Goal: Find specific page/section: Find specific page/section

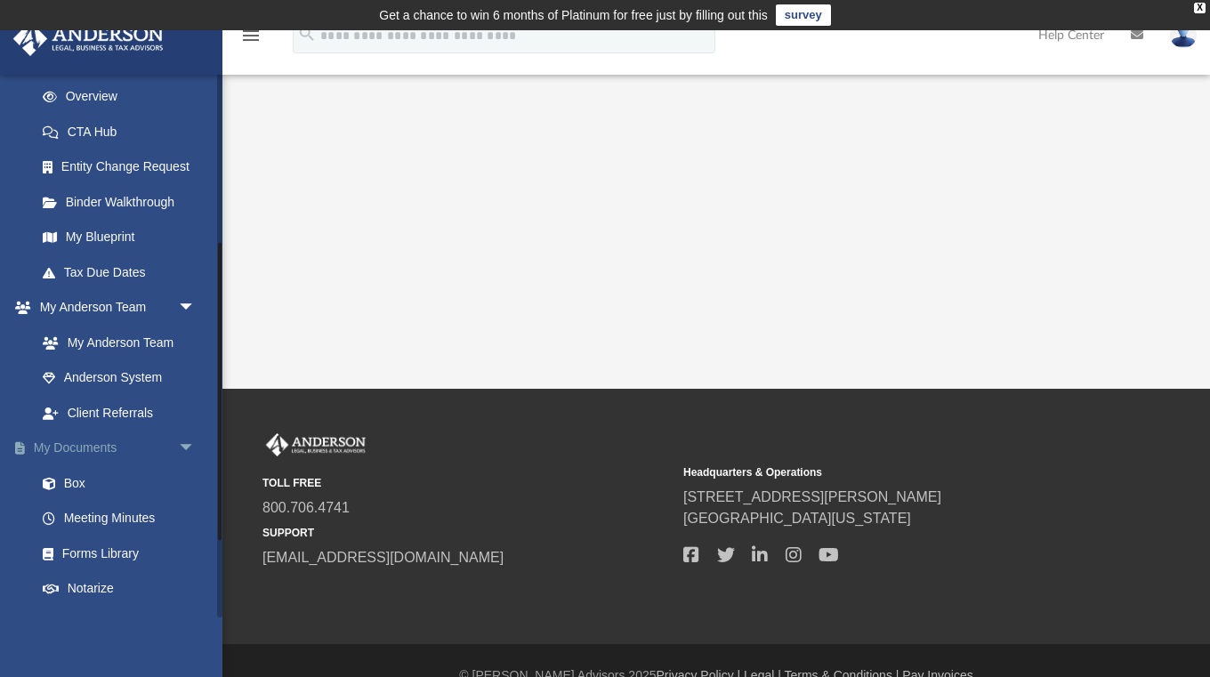
scroll to position [448, 0]
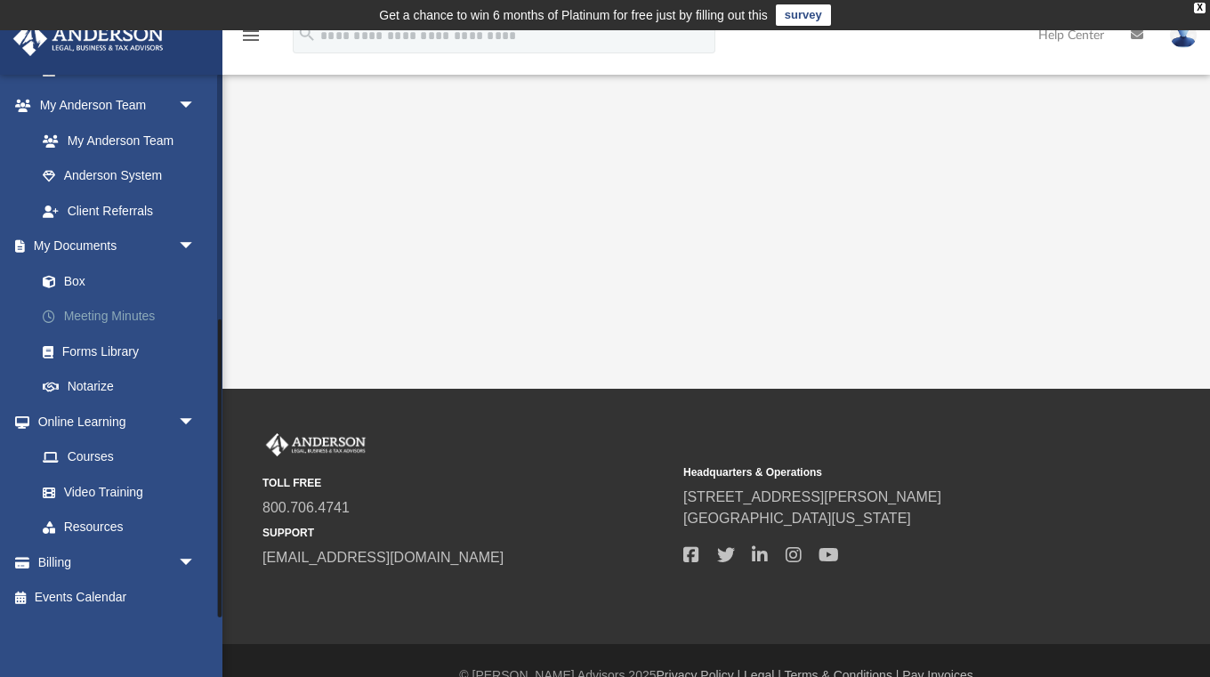
click at [115, 310] on link "Meeting Minutes" at bounding box center [123, 317] width 197 height 36
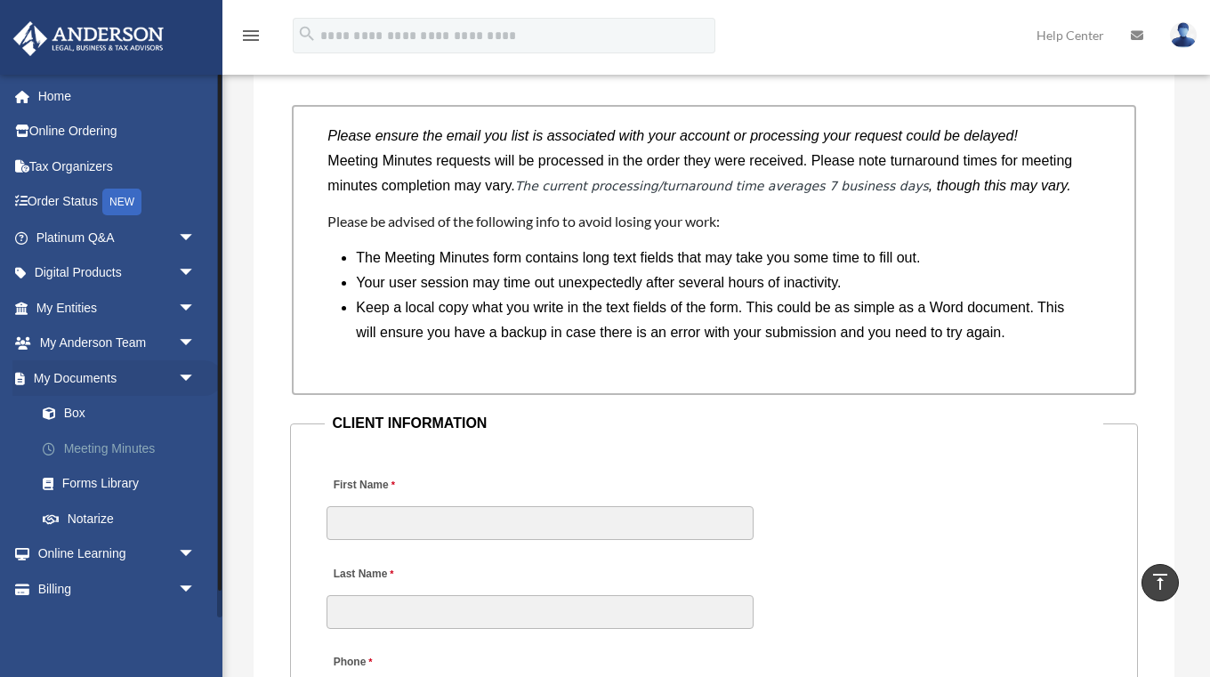
scroll to position [1519, 0]
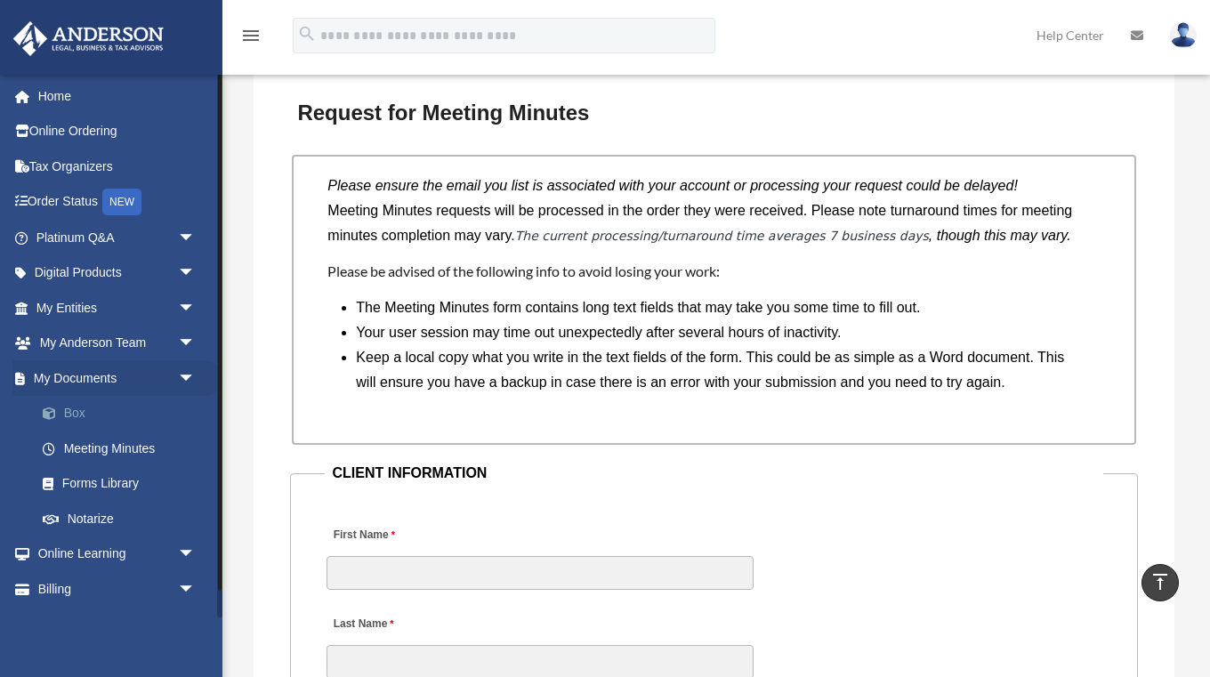
click at [87, 415] on link "Box" at bounding box center [123, 414] width 197 height 36
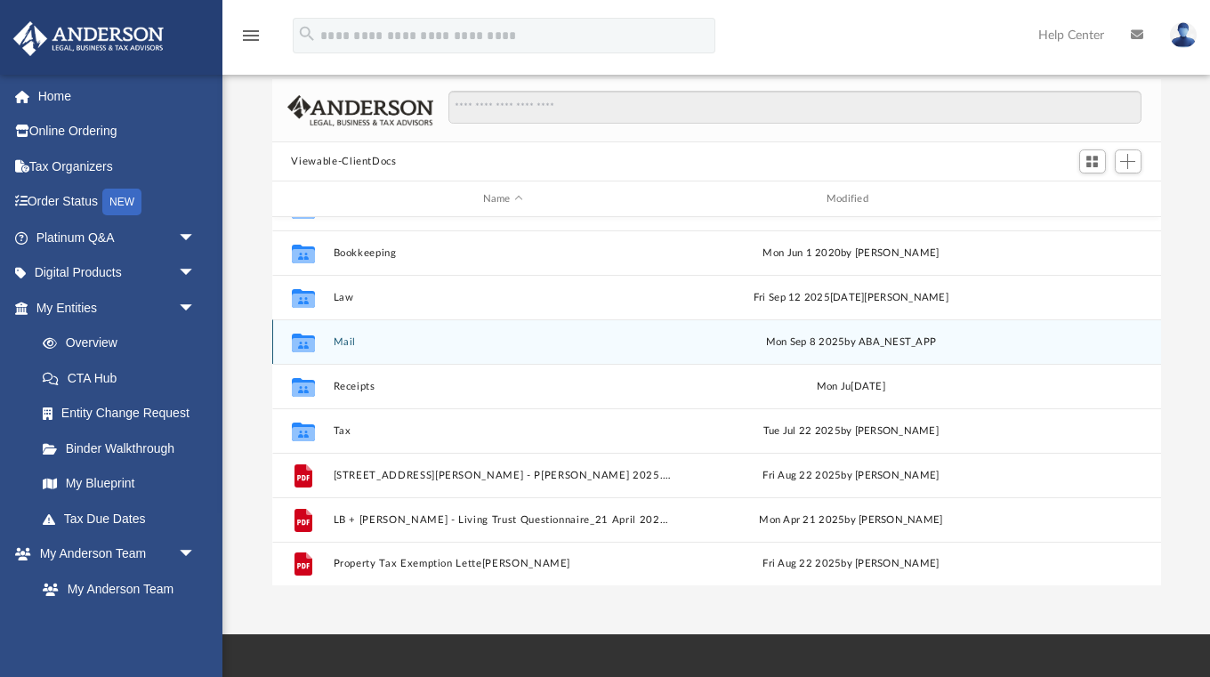
scroll to position [119, 0]
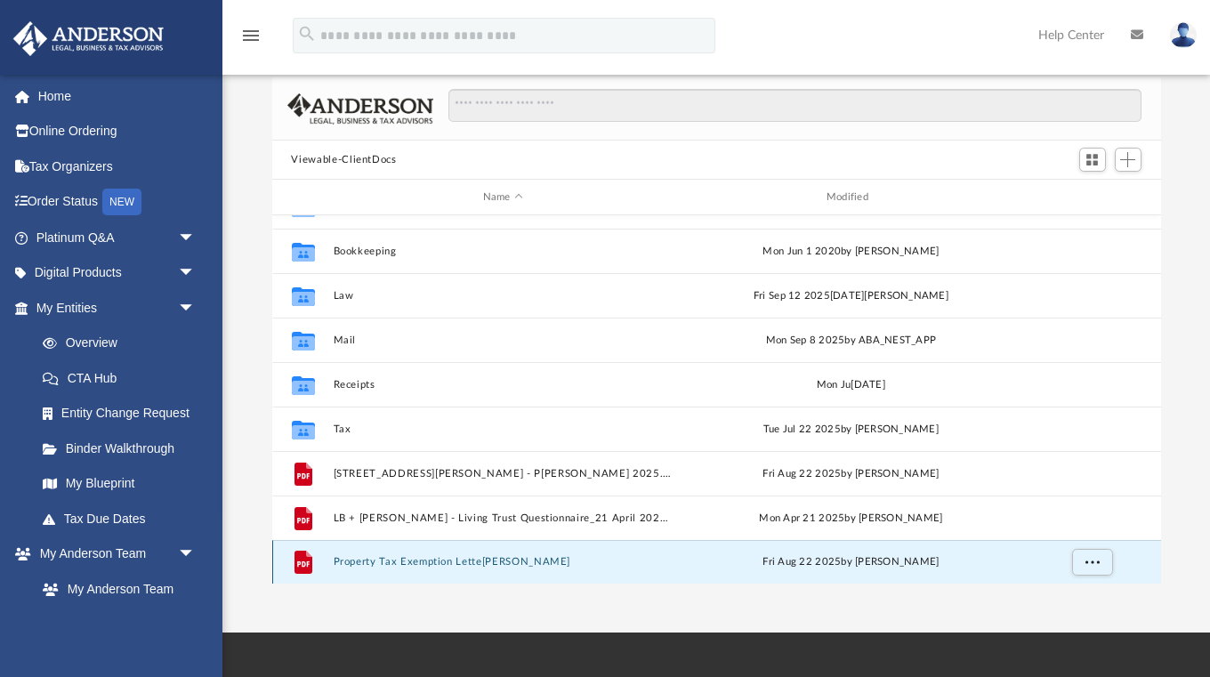
click at [429, 556] on button "Property Tax Exemption Letter.pdf" at bounding box center [503, 562] width 340 height 12
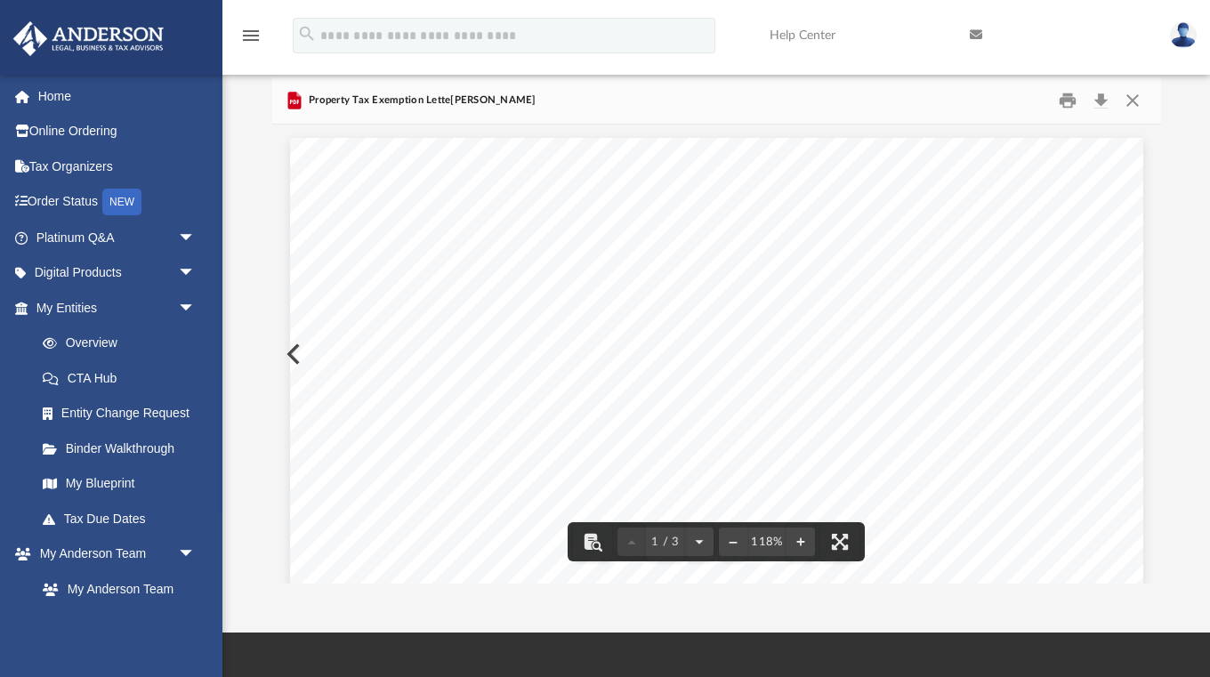
click at [302, 355] on div "Page 1" at bounding box center [716, 690] width 853 height 1104
click at [287, 349] on button "Preview" at bounding box center [291, 354] width 39 height 50
click at [291, 355] on div "ANDERSON LEGAL, BUSINESS & TAX ADVISORS | 800.706.4741 | REV02.20190225 bbm]…" at bounding box center [716, 690] width 853 height 1104
click at [288, 359] on button "Preview" at bounding box center [291, 354] width 39 height 50
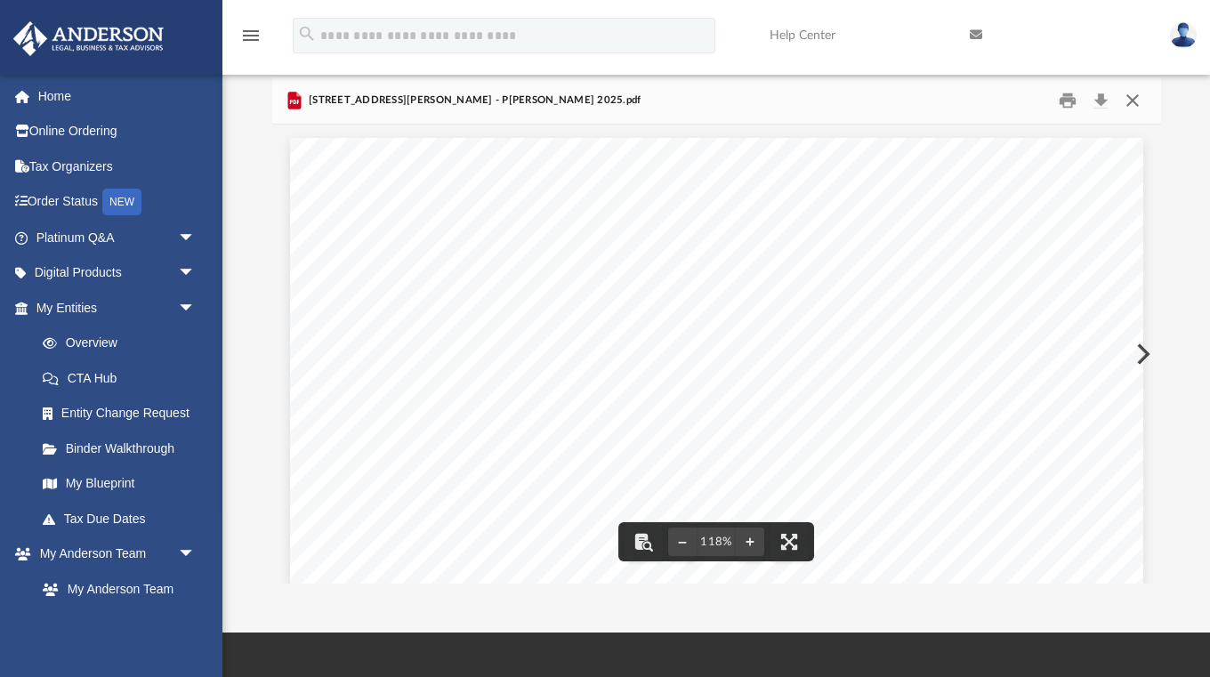
click at [1129, 102] on button "Close" at bounding box center [1132, 101] width 32 height 28
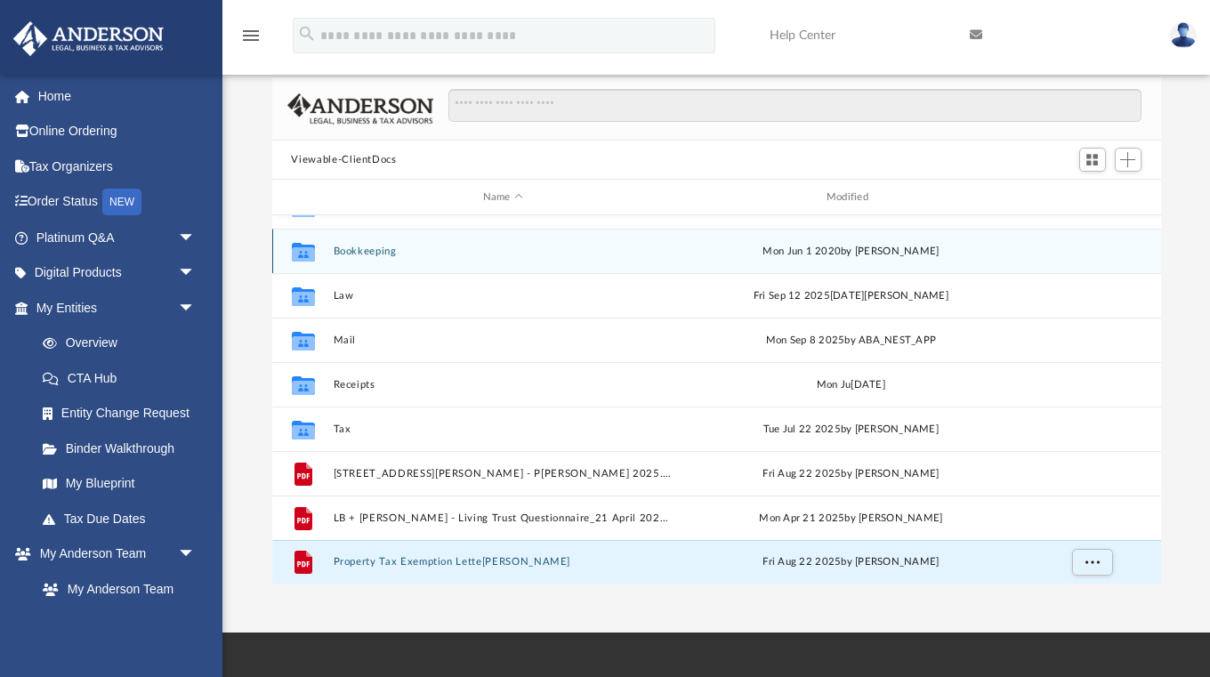
click at [364, 250] on button "Bookkeeping" at bounding box center [503, 252] width 340 height 12
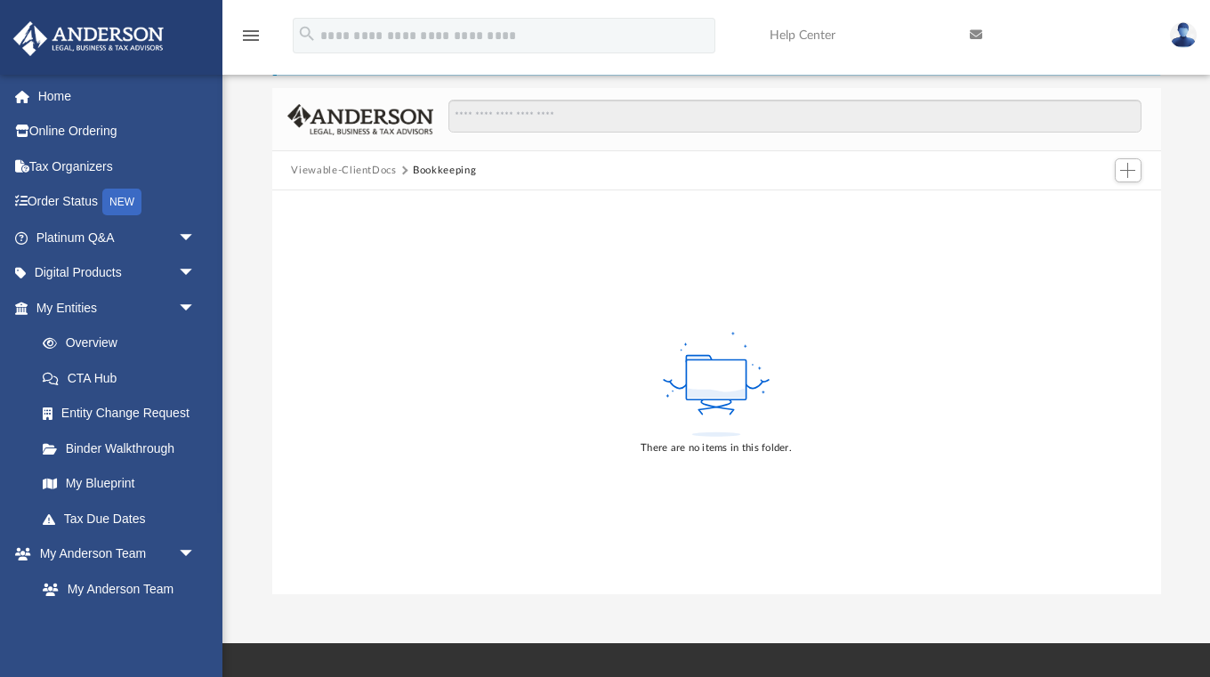
scroll to position [0, 0]
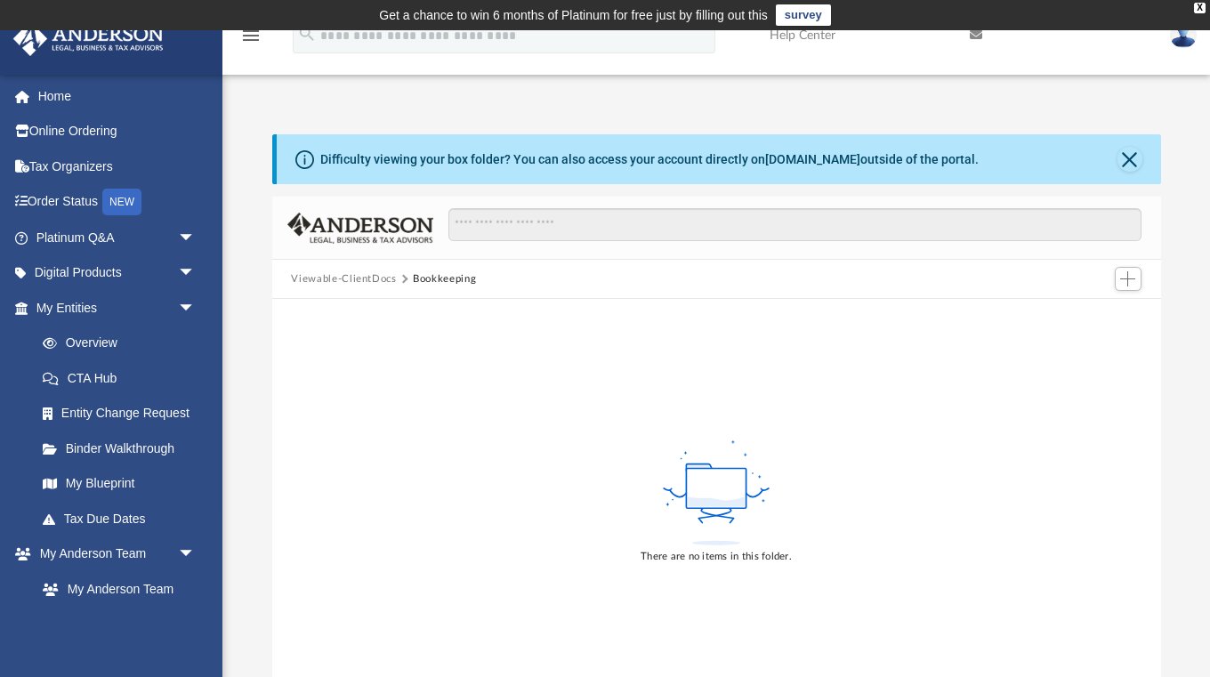
click at [375, 279] on button "Viewable-ClientDocs" at bounding box center [343, 279] width 105 height 16
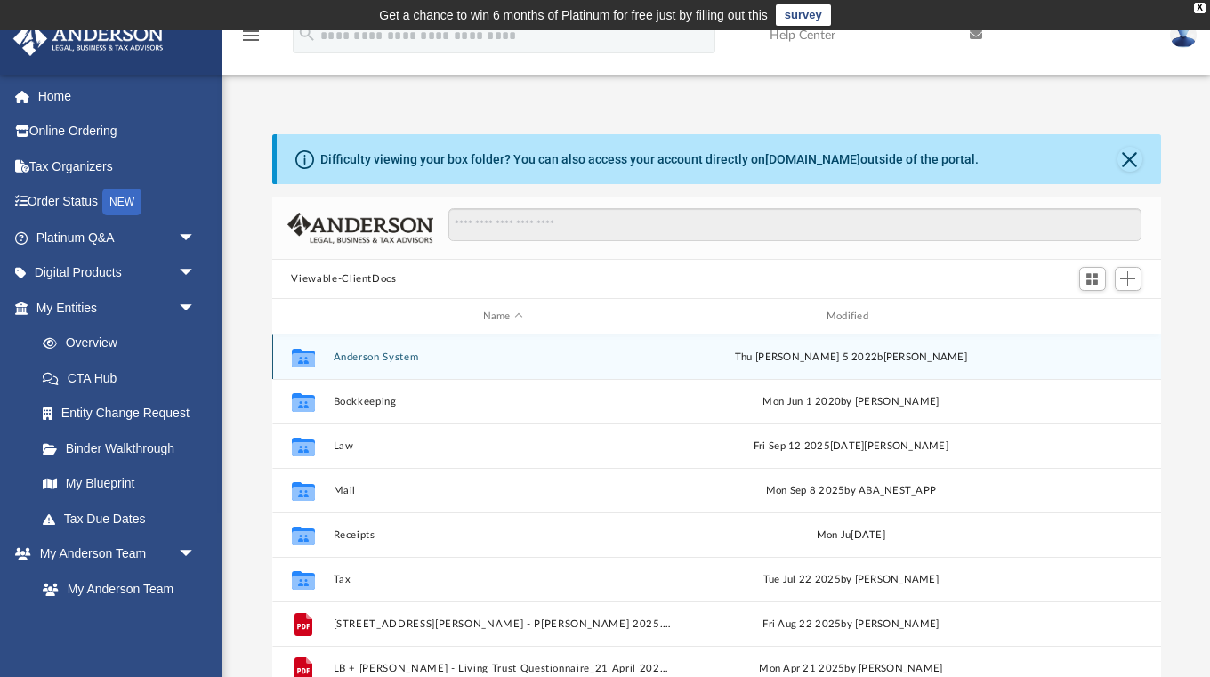
click at [384, 359] on button "Anderson System" at bounding box center [503, 357] width 340 height 12
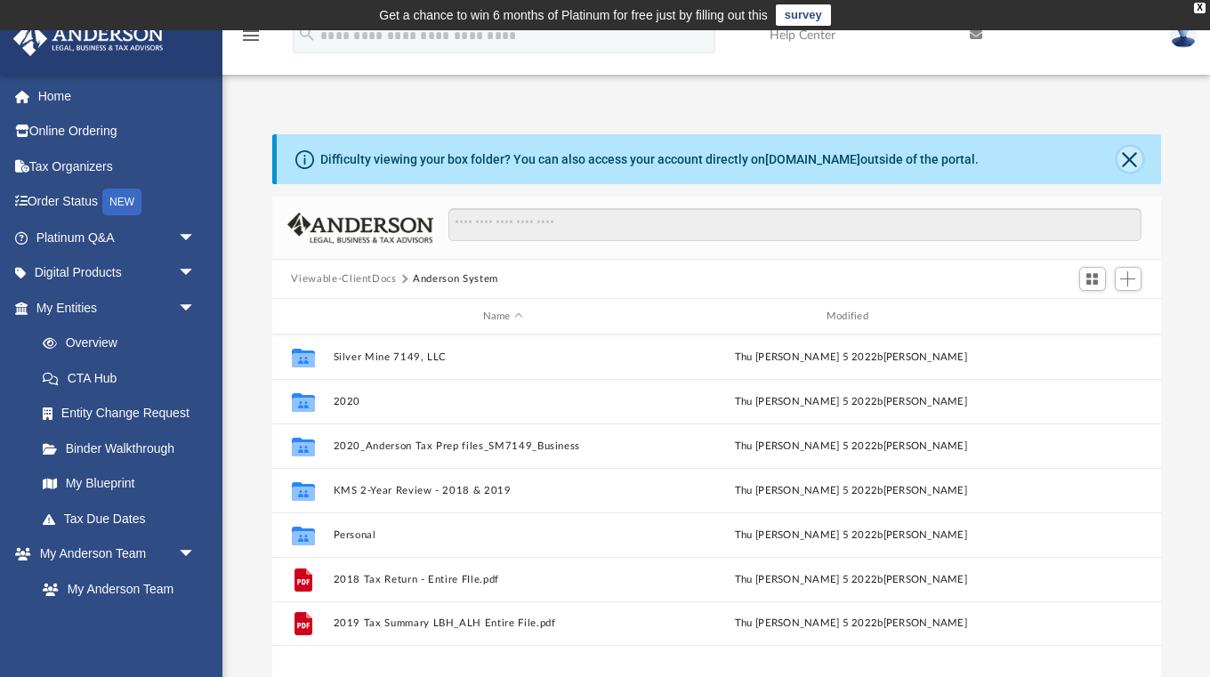
click at [1133, 165] on button "Close" at bounding box center [1129, 159] width 25 height 25
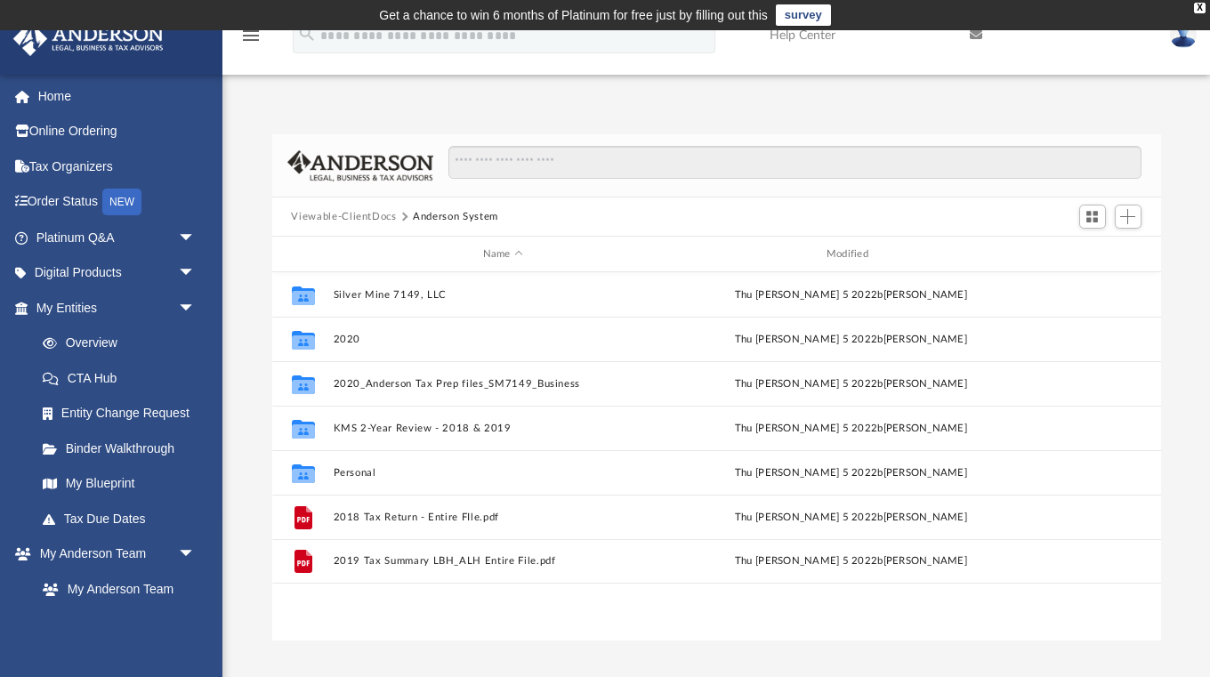
click at [363, 215] on button "Viewable-ClientDocs" at bounding box center [343, 217] width 105 height 16
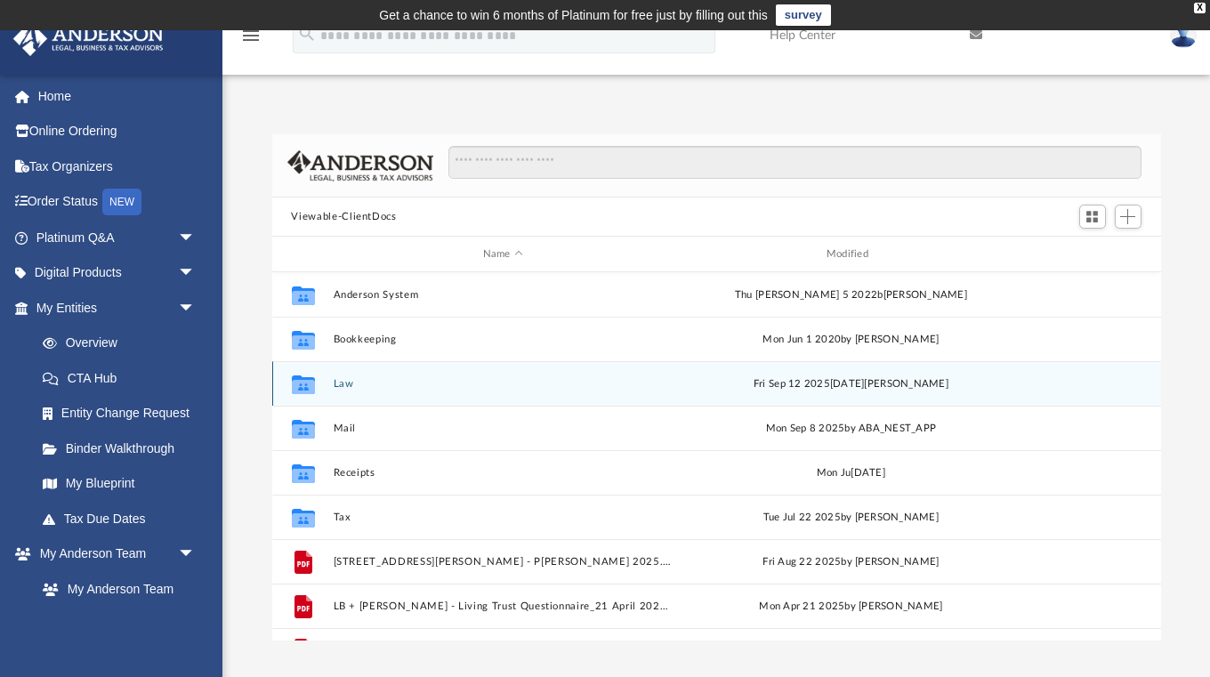
click at [346, 379] on button "Law" at bounding box center [503, 384] width 340 height 12
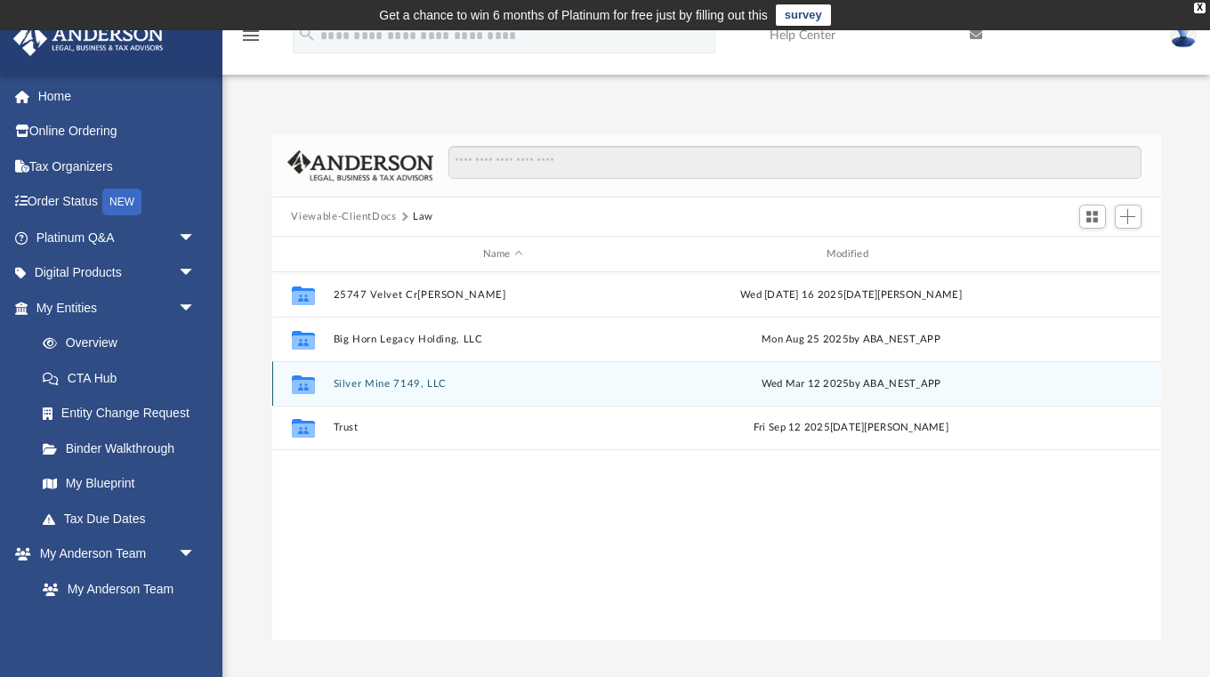
click at [403, 382] on button "Silver Mine 7149, LLC" at bounding box center [503, 384] width 340 height 12
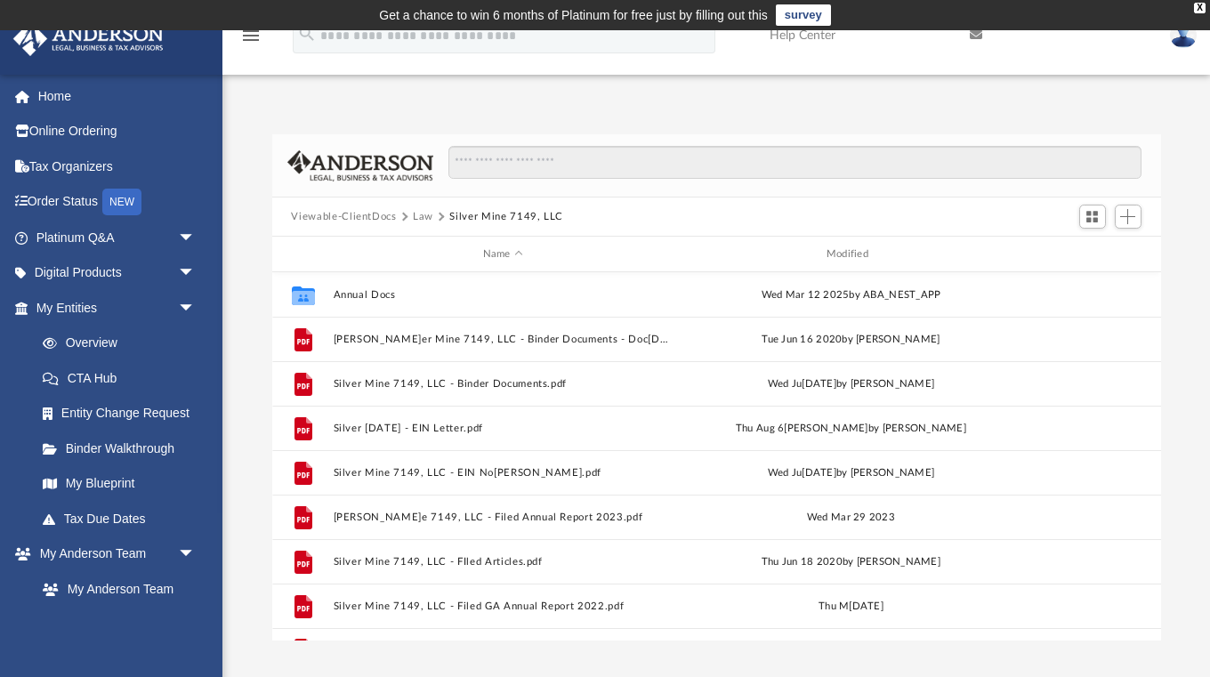
click at [419, 220] on button "Law" at bounding box center [423, 217] width 20 height 16
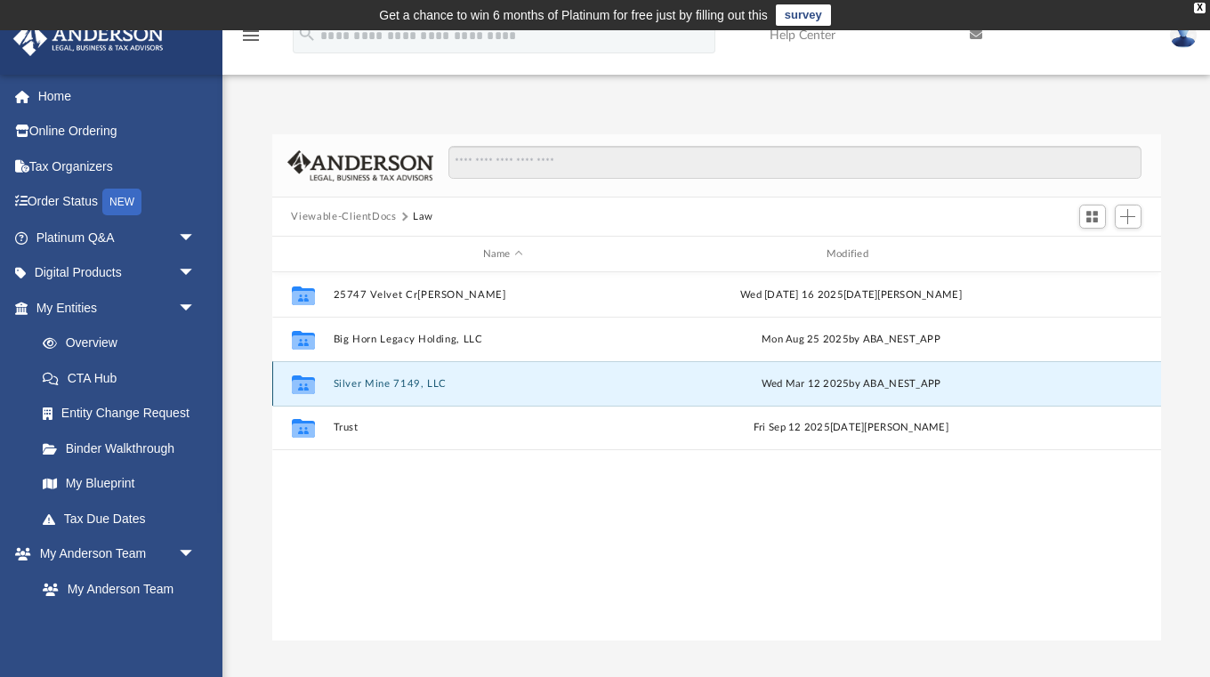
click at [395, 378] on button "Silver Mine 7149, LLC" at bounding box center [503, 384] width 340 height 12
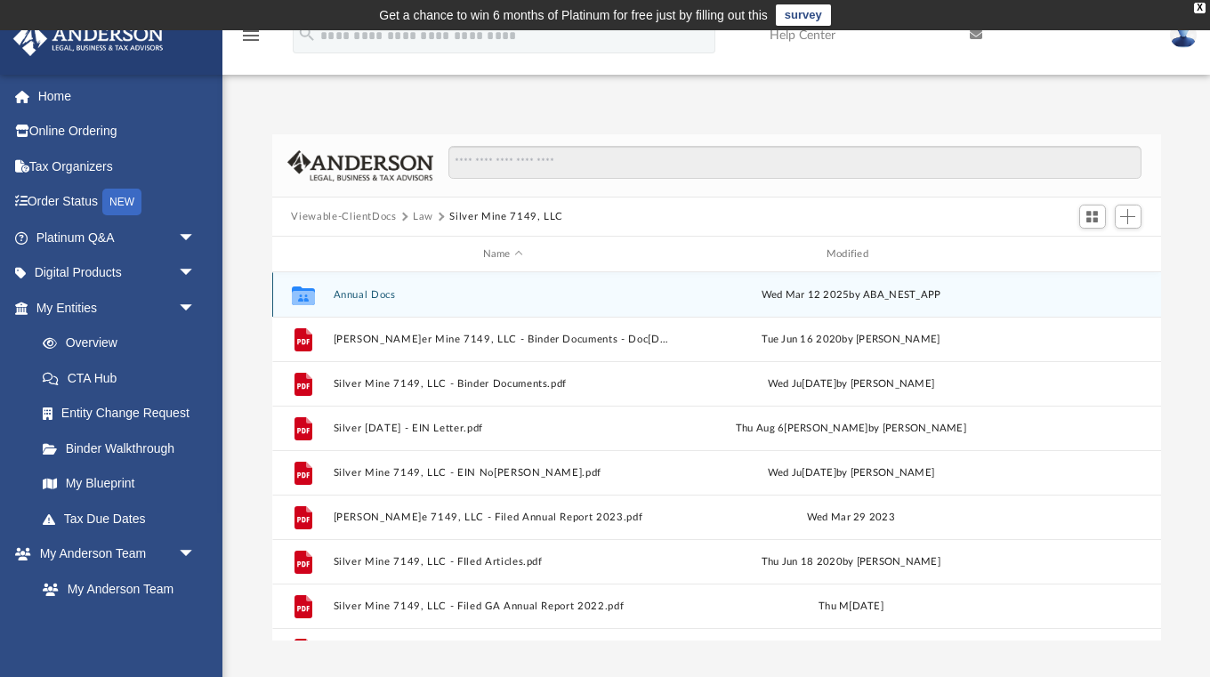
click at [349, 285] on div "Collaborated Folder Annual Docs Wed Mar 12 2025 by ABA_NEST_APP" at bounding box center [716, 294] width 889 height 44
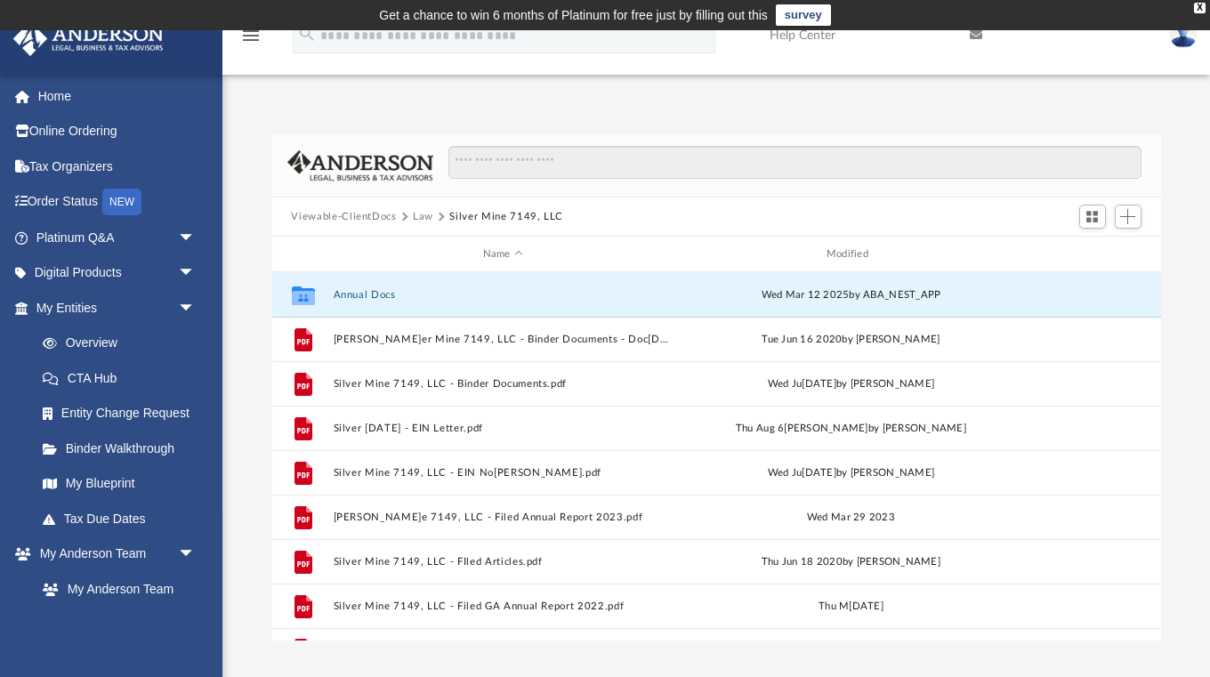
click at [420, 219] on button "Law" at bounding box center [423, 217] width 20 height 16
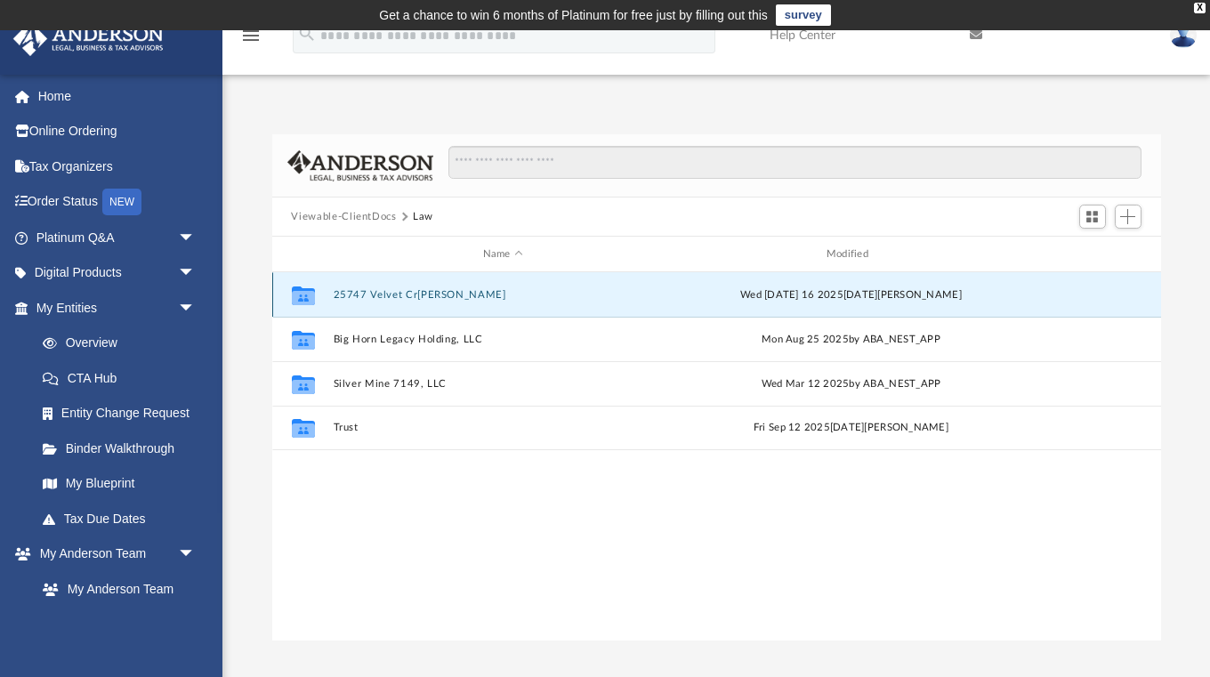
click at [388, 289] on button "25747 Velvet Creek, LLC" at bounding box center [503, 295] width 340 height 12
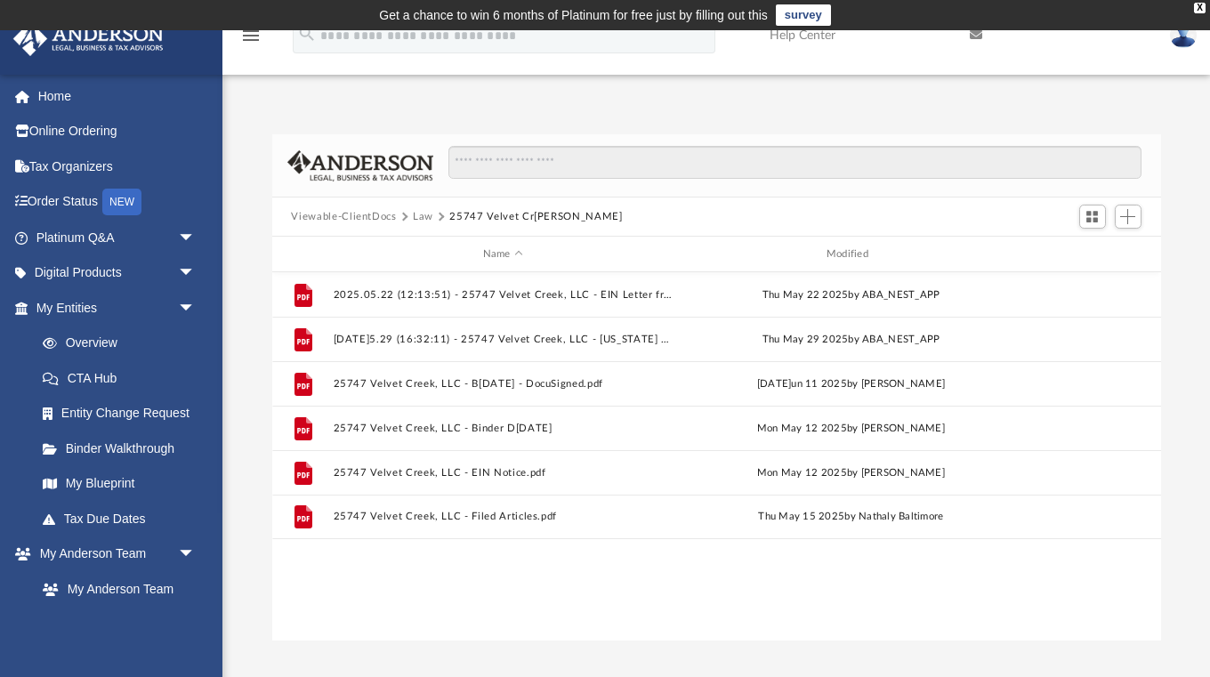
click at [407, 560] on div "File 2025.05.22 (12:13:51) - 25747 Velvet Creek, LLC - EIN Letter from IRS.pdf …" at bounding box center [716, 456] width 889 height 368
click at [406, 547] on div "File 2025.05.22 (12:13:51) - 25747 Velvet Creek, LLC - EIN Letter from IRS.pdf …" at bounding box center [716, 456] width 889 height 368
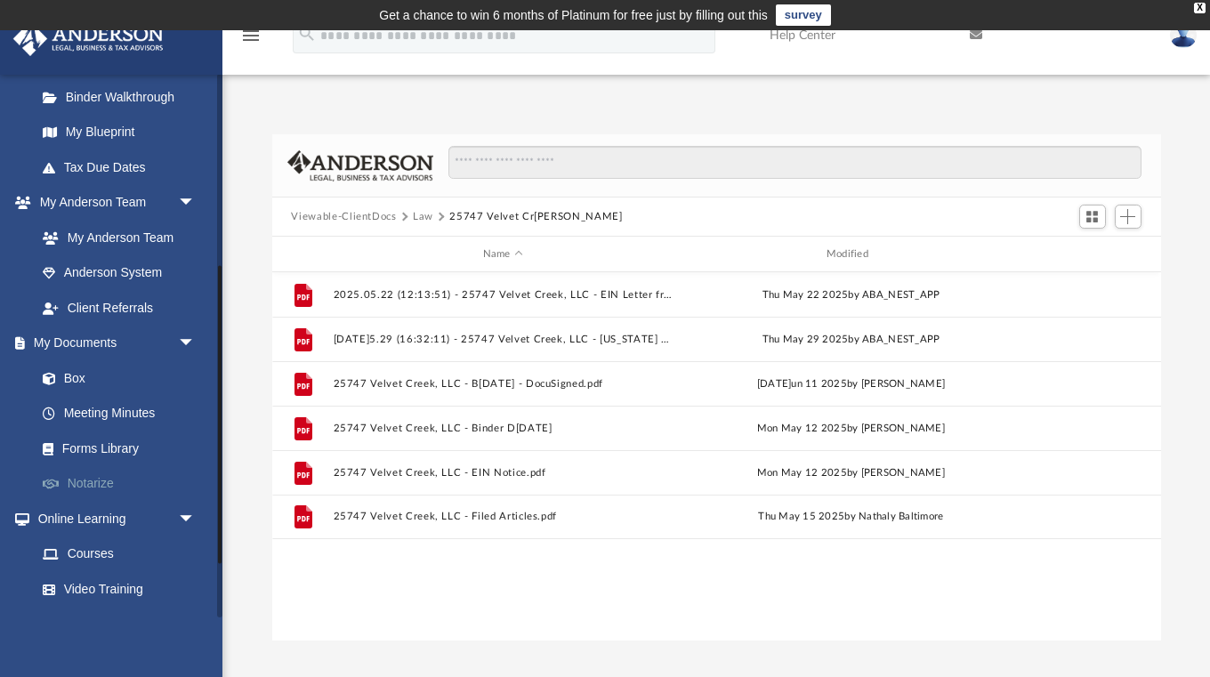
scroll to position [359, 0]
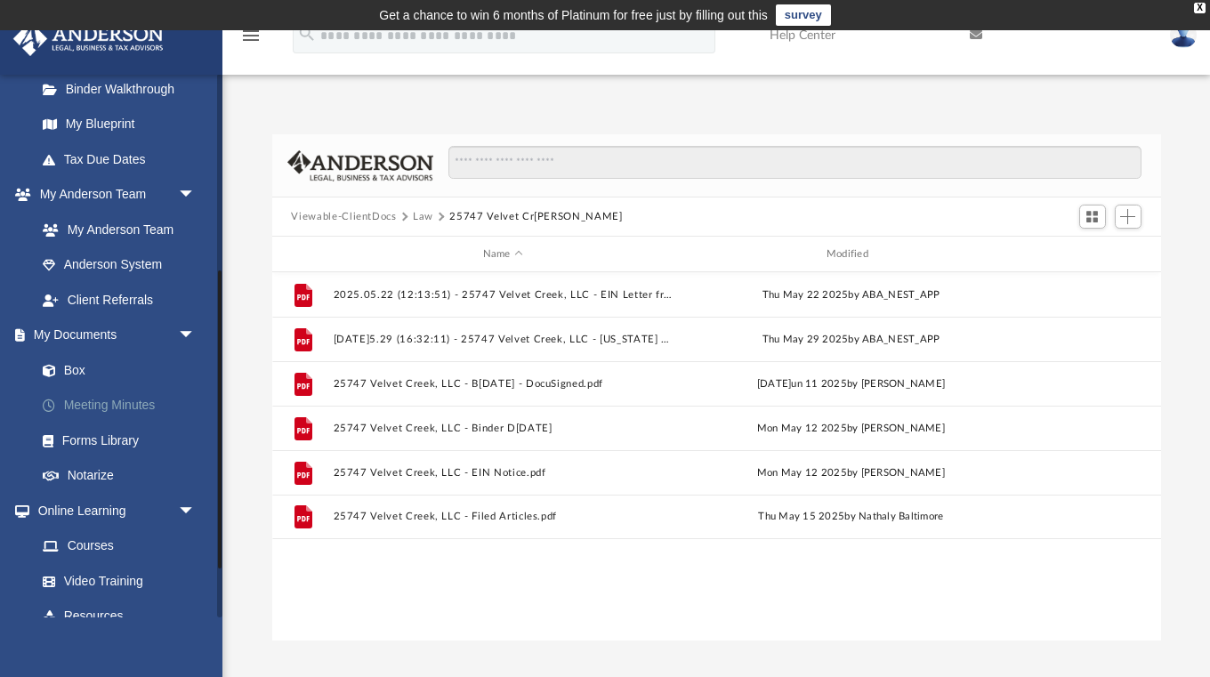
click at [106, 398] on link "Meeting Minutes" at bounding box center [123, 406] width 197 height 36
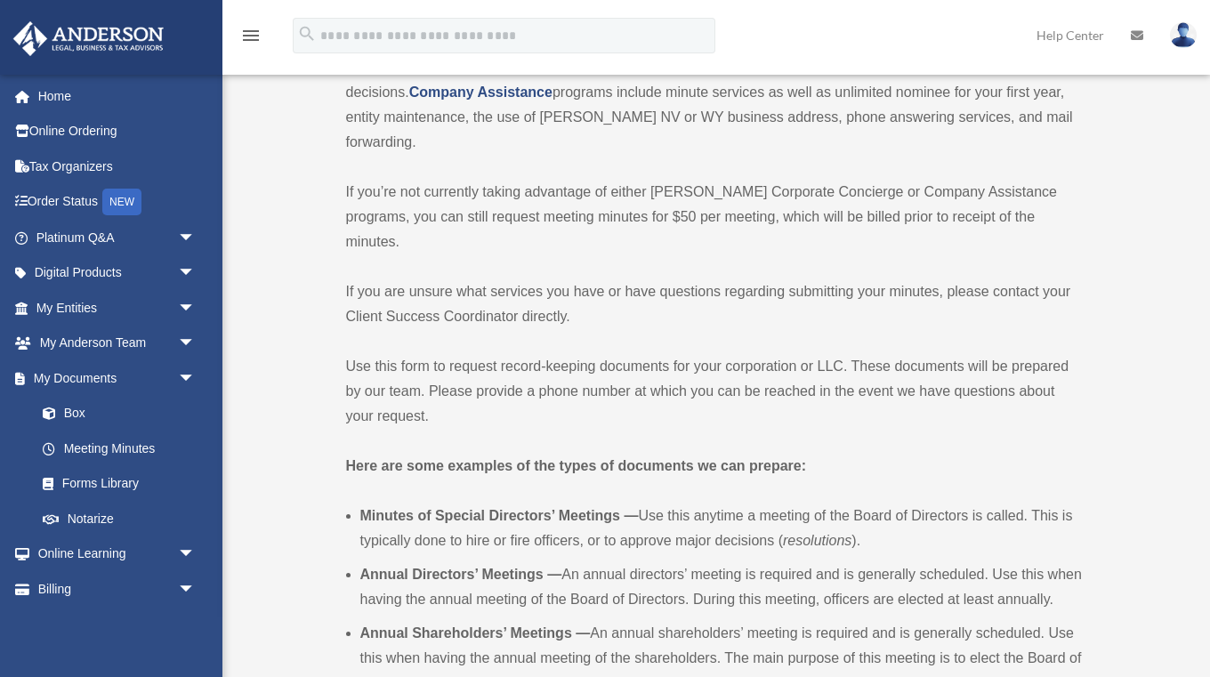
scroll to position [254, 0]
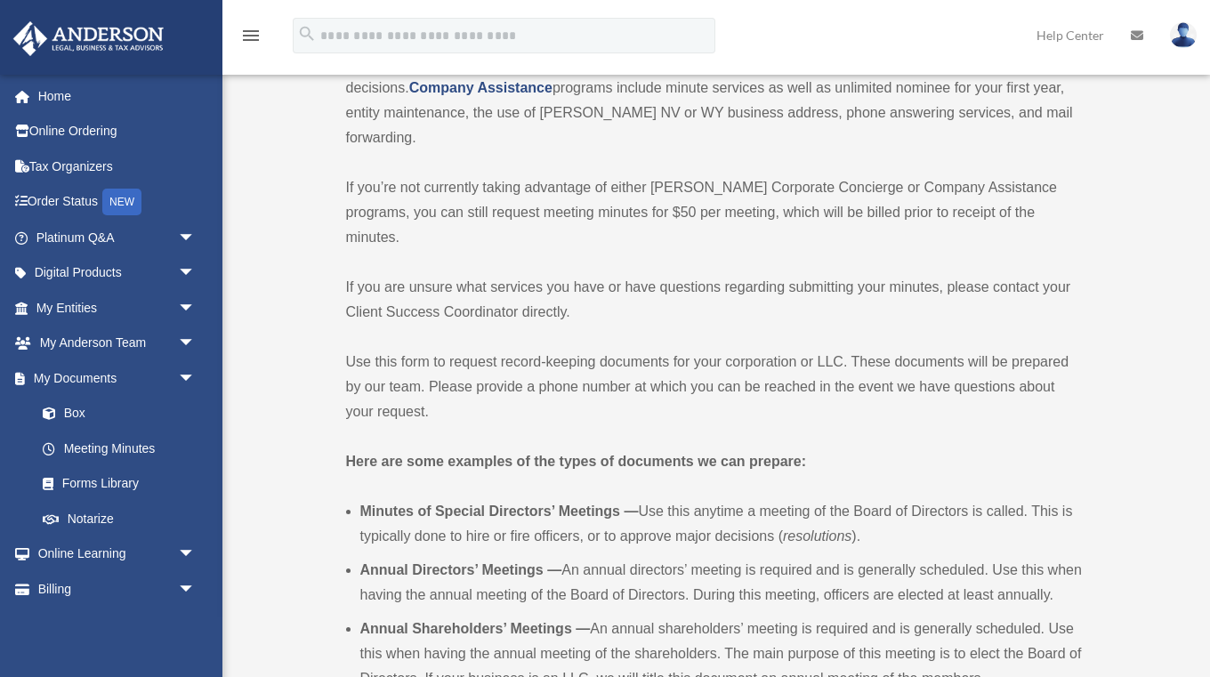
click at [726, 398] on p "Use this form to request record-keeping documents for your corporation or LLC. …" at bounding box center [714, 387] width 737 height 75
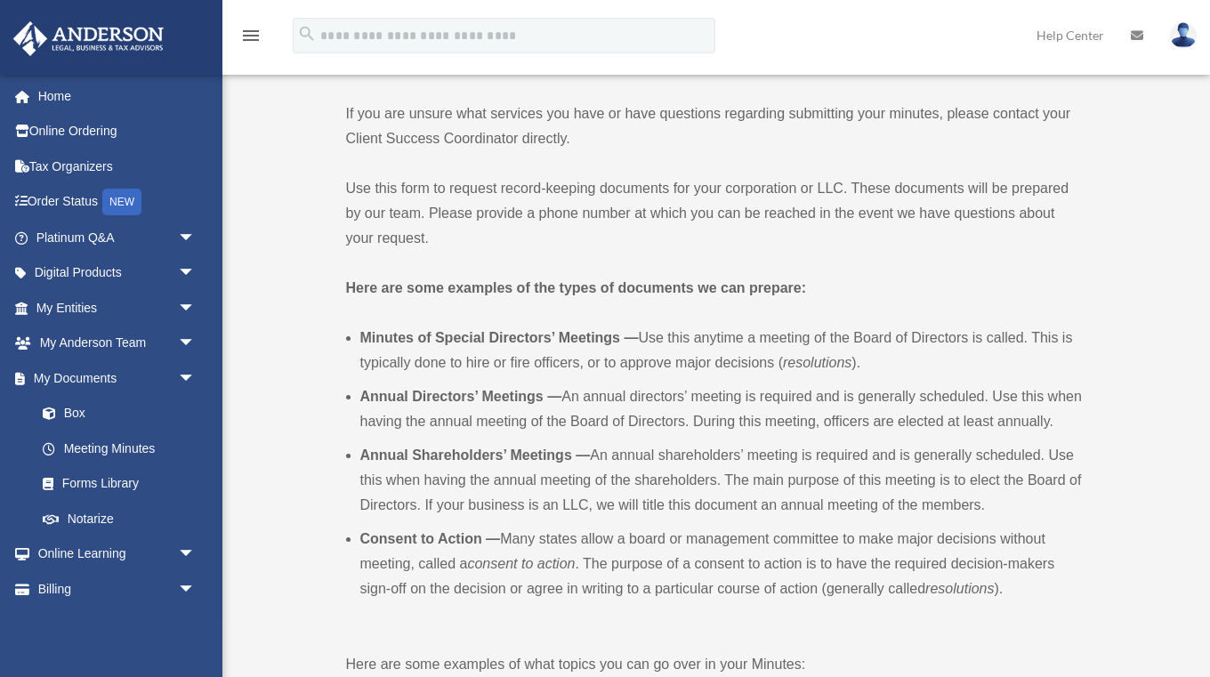
scroll to position [482, 0]
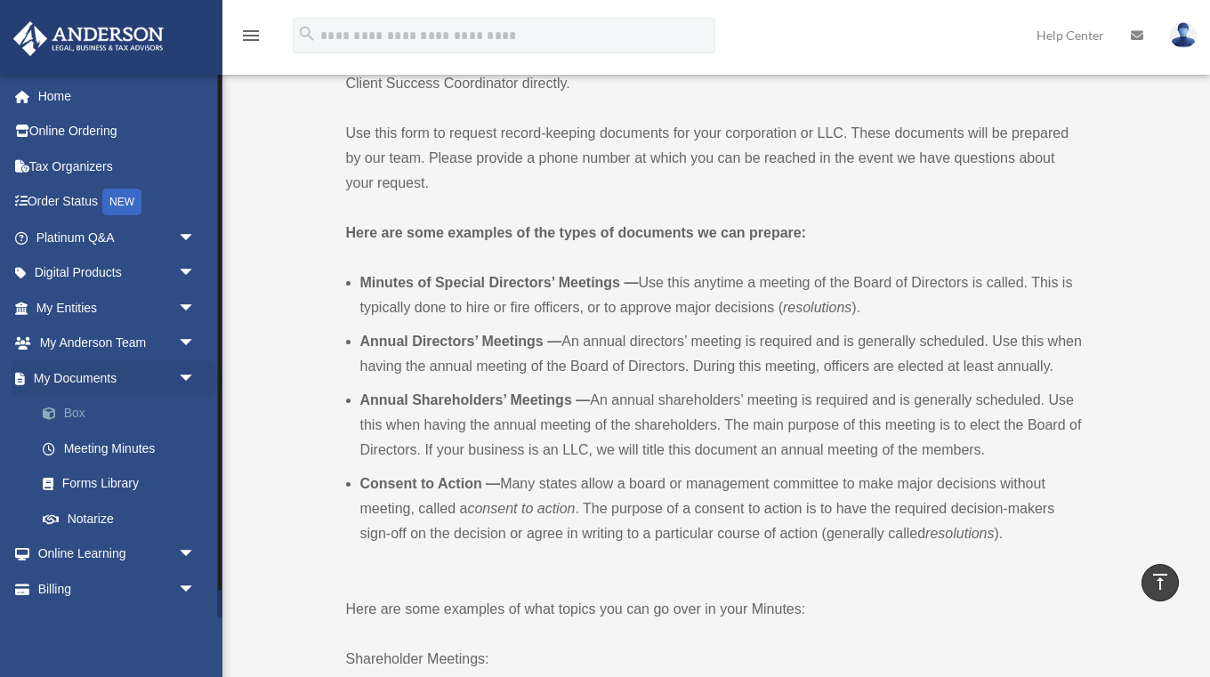
click at [74, 415] on link "Box" at bounding box center [123, 414] width 197 height 36
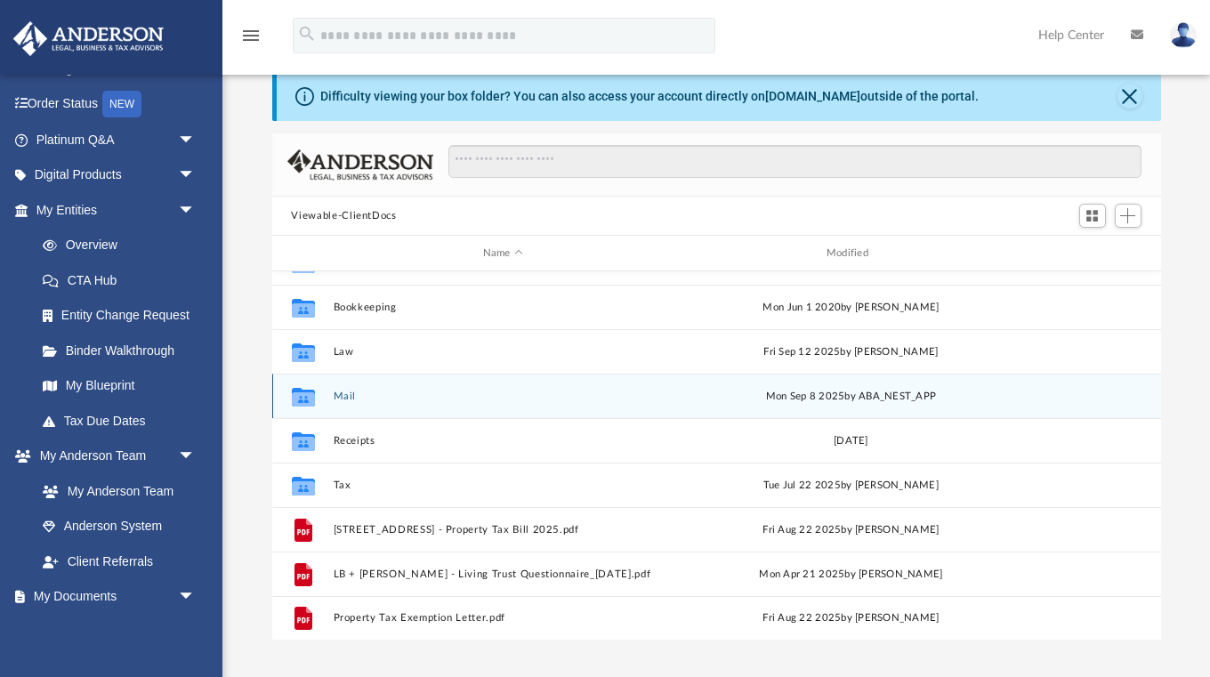
scroll to position [68, 0]
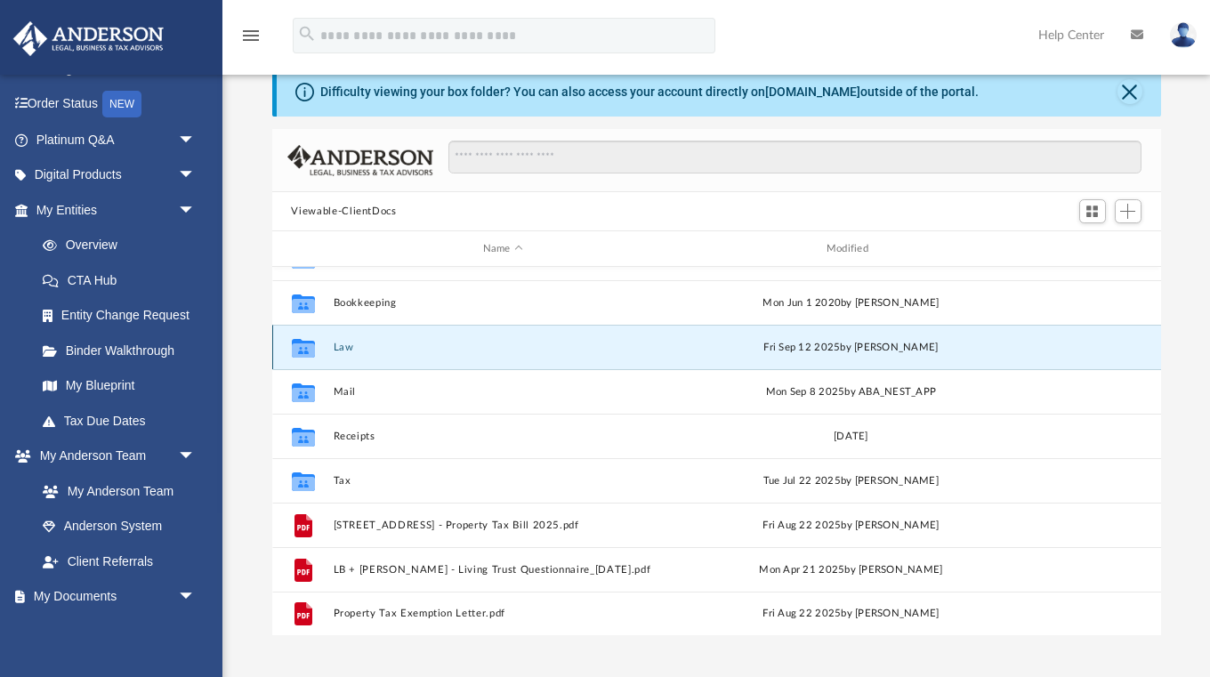
click at [347, 343] on button "Law" at bounding box center [503, 348] width 340 height 12
